Goal: Find specific page/section: Find specific page/section

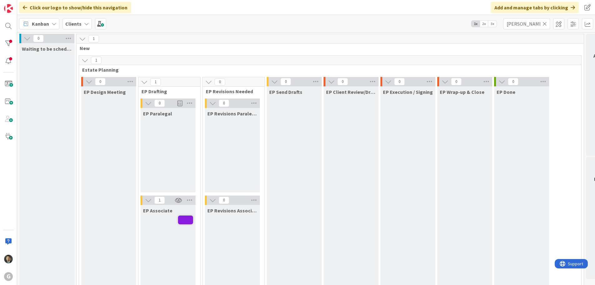
click at [545, 25] on icon at bounding box center [545, 24] width 4 height 6
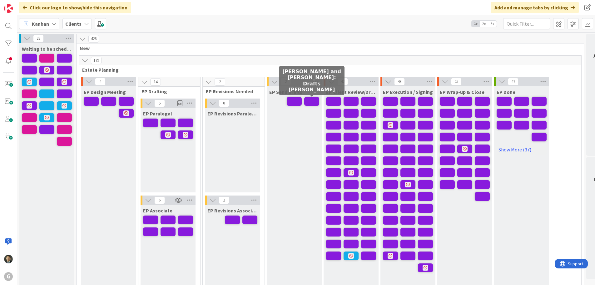
click at [308, 100] on span at bounding box center [311, 101] width 15 height 9
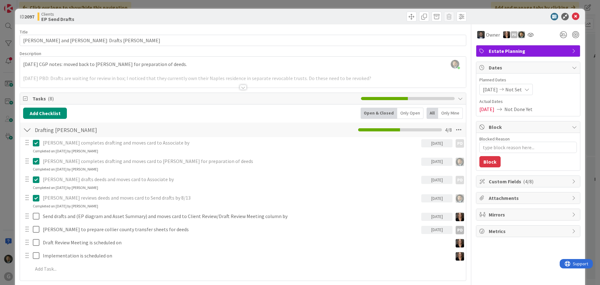
click at [312, 2] on div "ID 2097 Clients EP Send Drafts Title 42 / 128 [PERSON_NAME] and [PERSON_NAME]: …" at bounding box center [300, 142] width 600 height 285
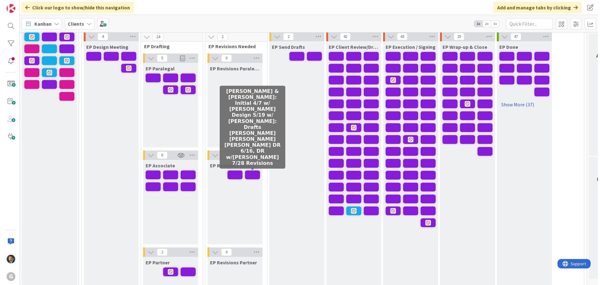
scroll to position [31, 0]
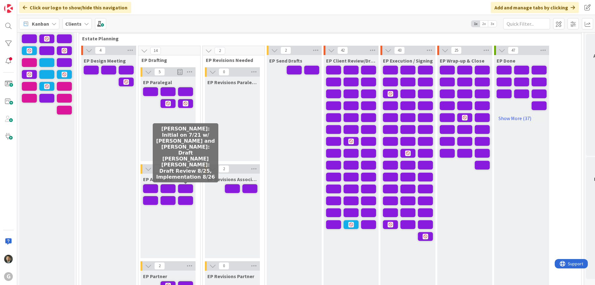
click at [184, 190] on span at bounding box center [185, 188] width 15 height 9
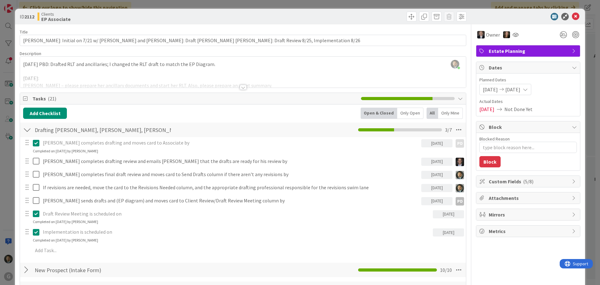
click at [296, 5] on div "ID 2112 Clients EP Associate Title 121 / 128 [PERSON_NAME]: Initial on 7/21 w/ …" at bounding box center [300, 142] width 600 height 285
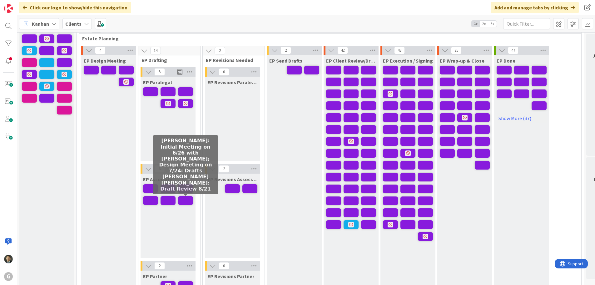
click at [186, 199] on span at bounding box center [185, 200] width 15 height 9
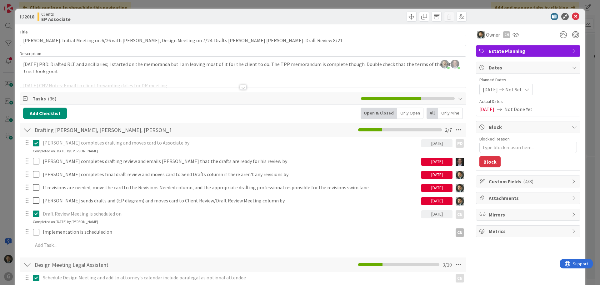
click at [247, 7] on div "ID 2018 Clients EP Associate Title 116 / 128 [PERSON_NAME]: Initial Meeting on …" at bounding box center [300, 142] width 600 height 285
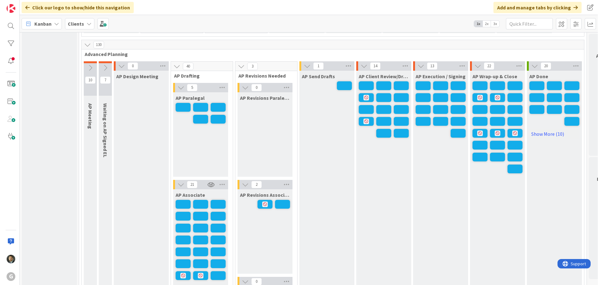
scroll to position [500, 0]
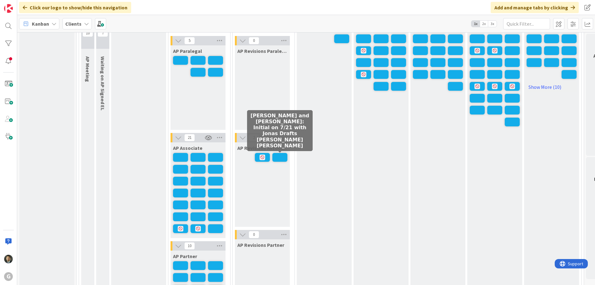
click at [280, 157] on span at bounding box center [279, 157] width 15 height 9
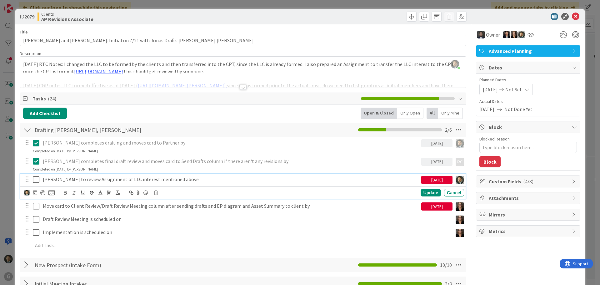
click at [39, 178] on icon at bounding box center [37, 179] width 9 height 7
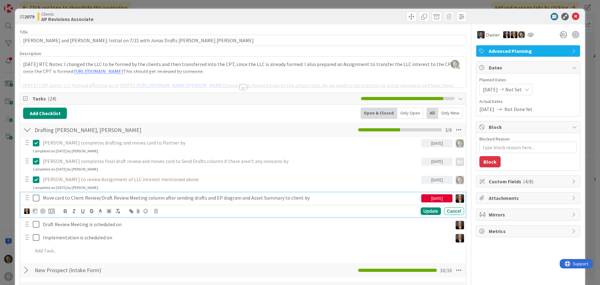
click at [37, 198] on icon at bounding box center [37, 197] width 9 height 7
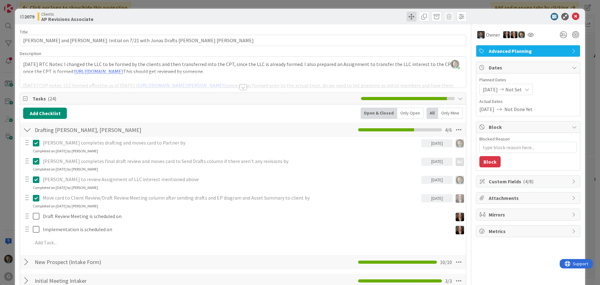
click at [410, 19] on span at bounding box center [412, 17] width 10 height 10
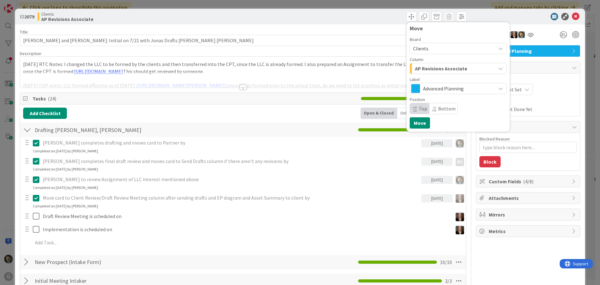
click at [426, 64] on span "AP Revisions Associate" at bounding box center [441, 68] width 52 height 8
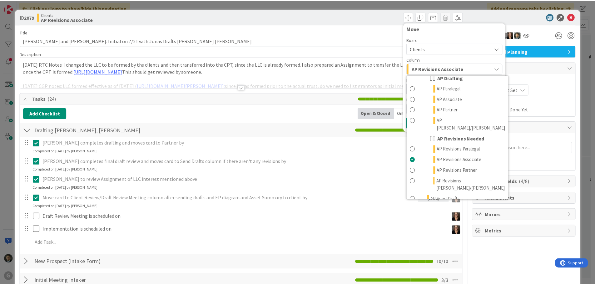
scroll to position [312, 0]
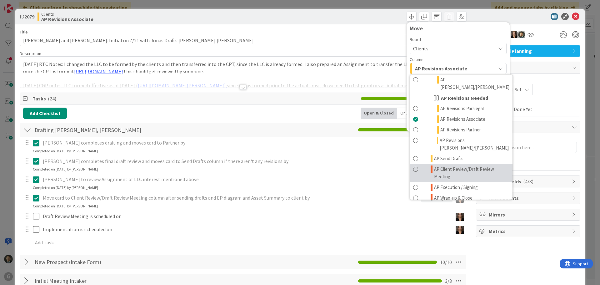
click at [435, 165] on span "AP Client Review/Draft Review Meeting" at bounding box center [471, 172] width 75 height 15
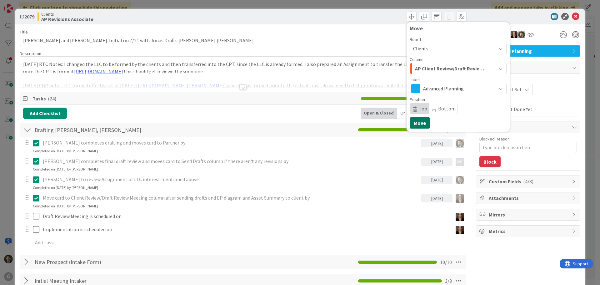
click at [421, 125] on button "Move" at bounding box center [420, 122] width 20 height 11
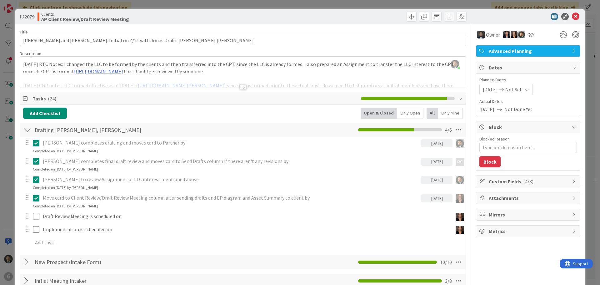
type textarea "x"
click at [367, 3] on div "ID 2079 Clients AP Client Review/Draft Review Meeting Move Move Title 81 / 128 …" at bounding box center [300, 142] width 600 height 285
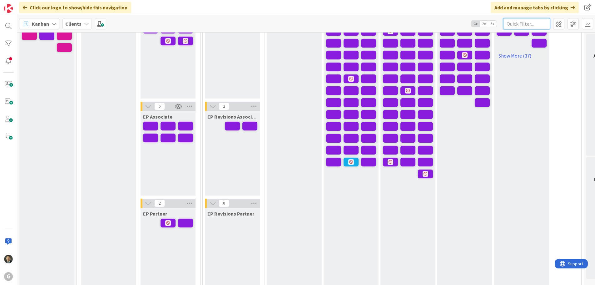
click at [520, 25] on input "text" at bounding box center [526, 23] width 47 height 11
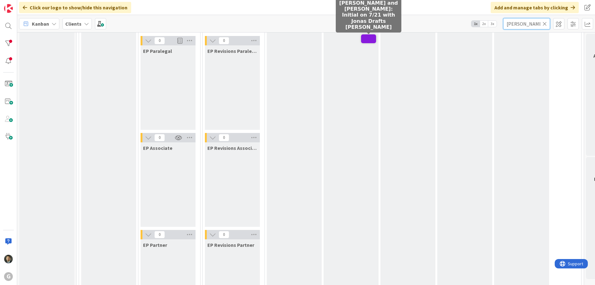
type input "[PERSON_NAME]"
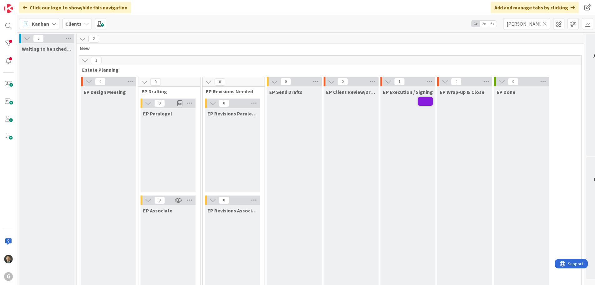
click at [427, 100] on span at bounding box center [425, 101] width 15 height 9
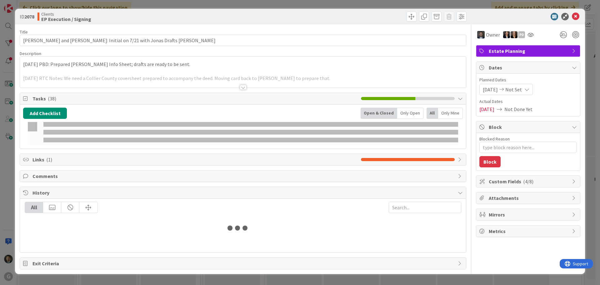
type textarea "x"
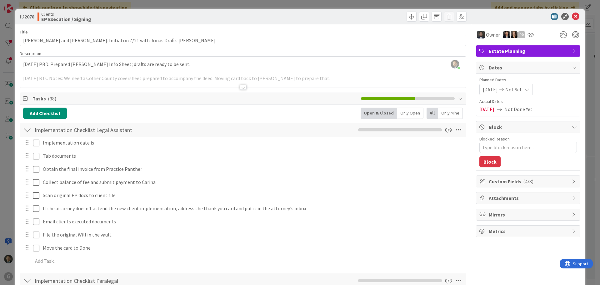
click at [347, 5] on div "ID 2078 Clients EP Execution / Signing Title 80 / 128 [PERSON_NAME] and [PERSON…" at bounding box center [300, 142] width 600 height 285
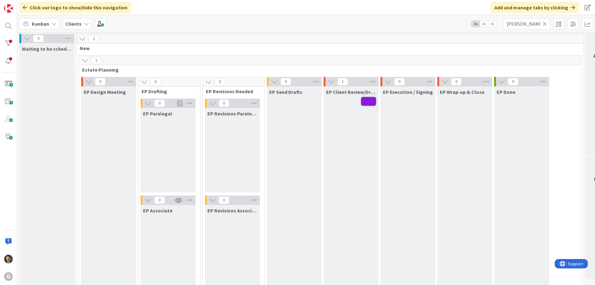
click at [545, 25] on icon at bounding box center [545, 24] width 4 height 6
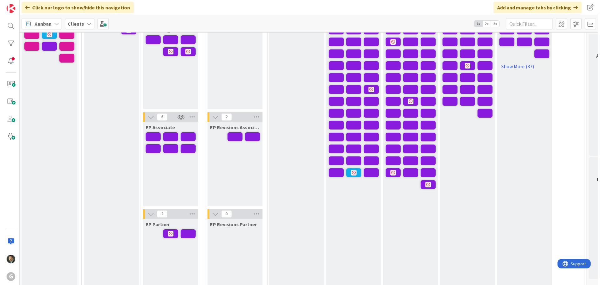
scroll to position [94, 0]
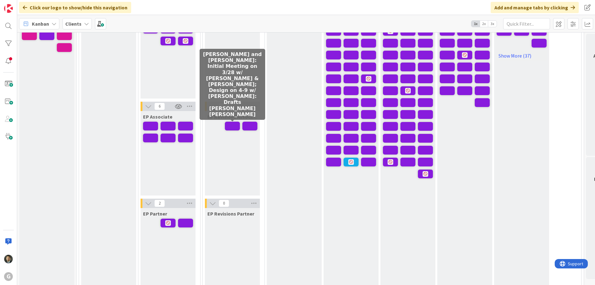
click at [228, 123] on span at bounding box center [232, 126] width 15 height 9
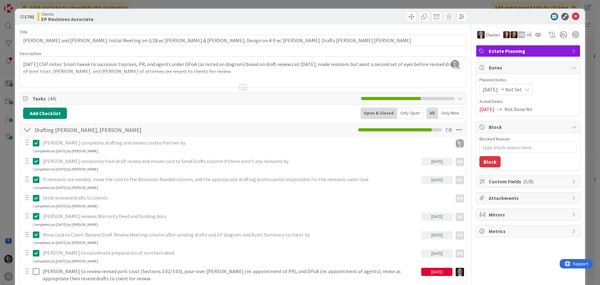
click at [278, 2] on div "ID 1761 Clients EP Revisions Associate Title 108 / 128 [PERSON_NAME] and [PERSO…" at bounding box center [300, 142] width 600 height 285
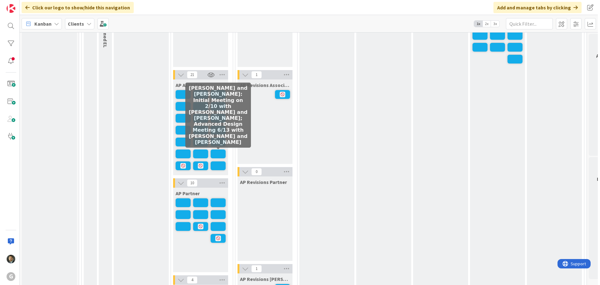
scroll to position [562, 0]
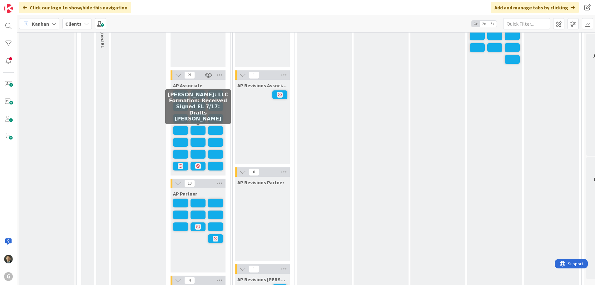
click at [198, 131] on span at bounding box center [198, 130] width 15 height 9
type textarea "x"
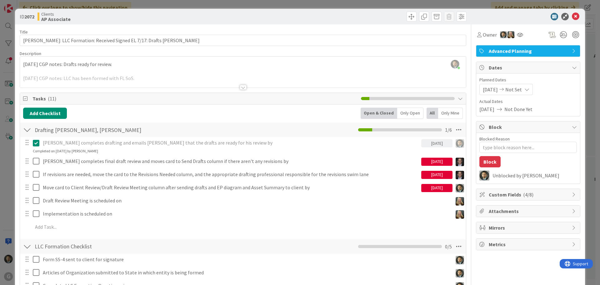
click at [292, 5] on div "ID 2072 Clients AP Associate Title 72 / 128 [PERSON_NAME]: LLC Formation: Recei…" at bounding box center [300, 142] width 600 height 285
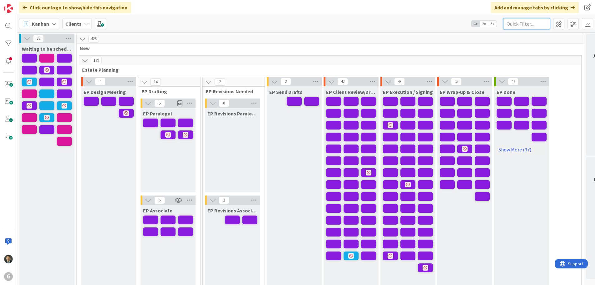
click at [510, 23] on input "text" at bounding box center [526, 23] width 47 height 11
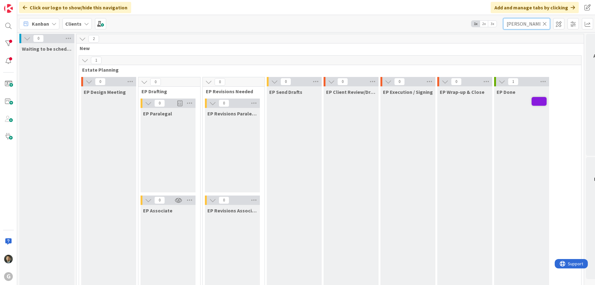
type input "[PERSON_NAME]"
click at [545, 25] on icon at bounding box center [545, 24] width 4 height 6
